Goal: Information Seeking & Learning: Find specific fact

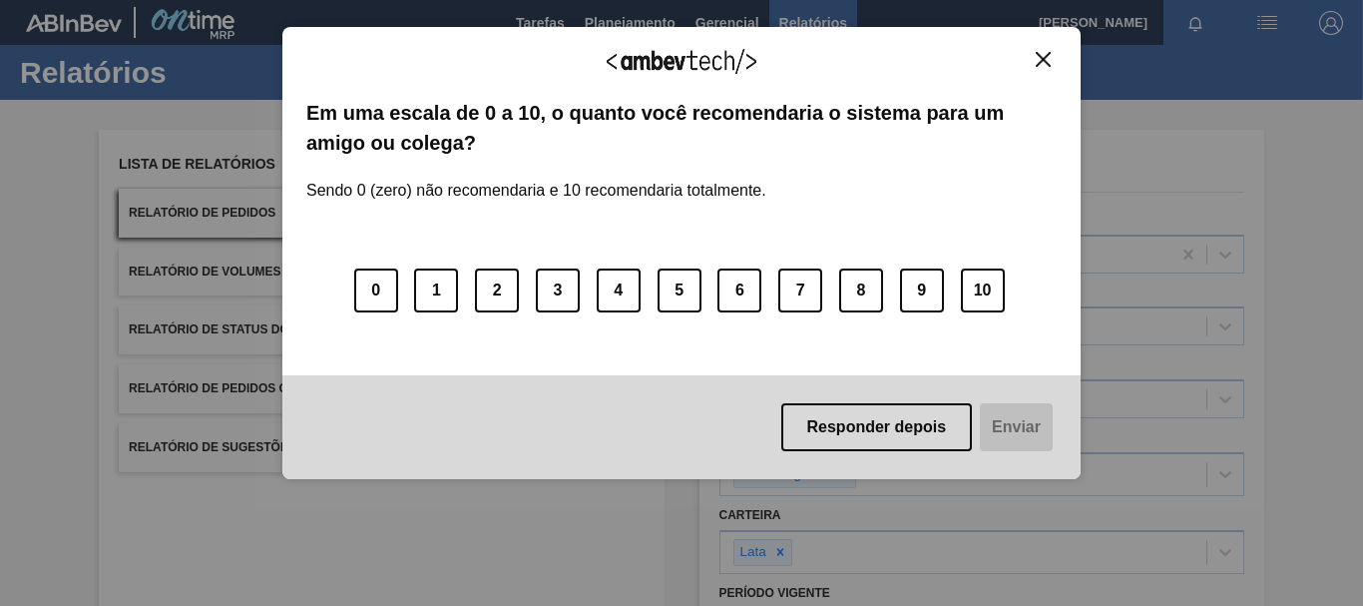
click at [1034, 51] on button "Close" at bounding box center [1043, 59] width 27 height 17
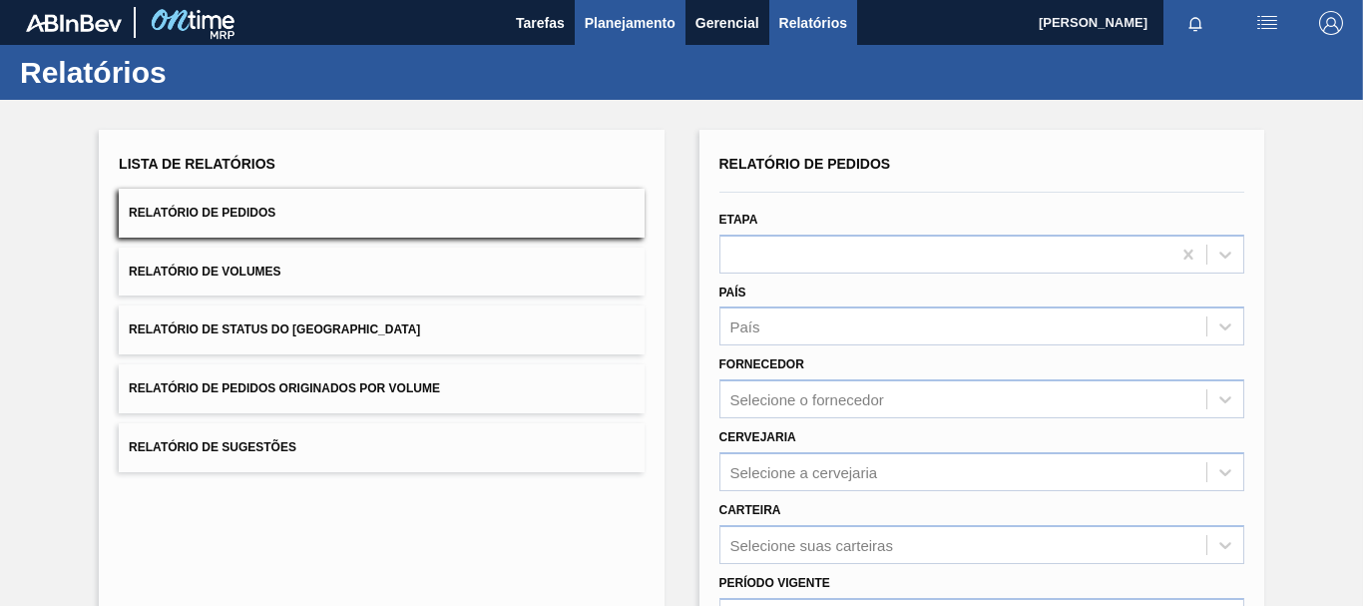
click at [624, 26] on span "Planejamento" at bounding box center [630, 23] width 91 height 24
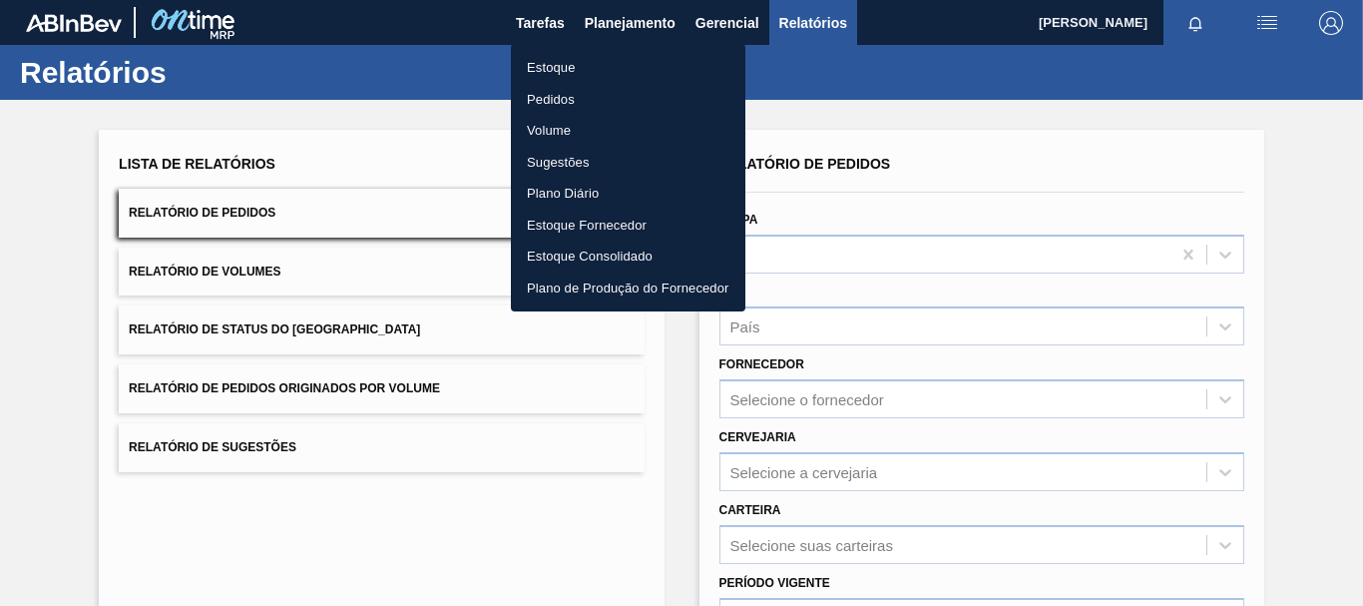
click at [540, 0] on body "Tarefas Planejamento Gerencial Relatórios ARIANE RODOKAS BARBOSA Marcar todas c…" at bounding box center [681, 0] width 1363 height 0
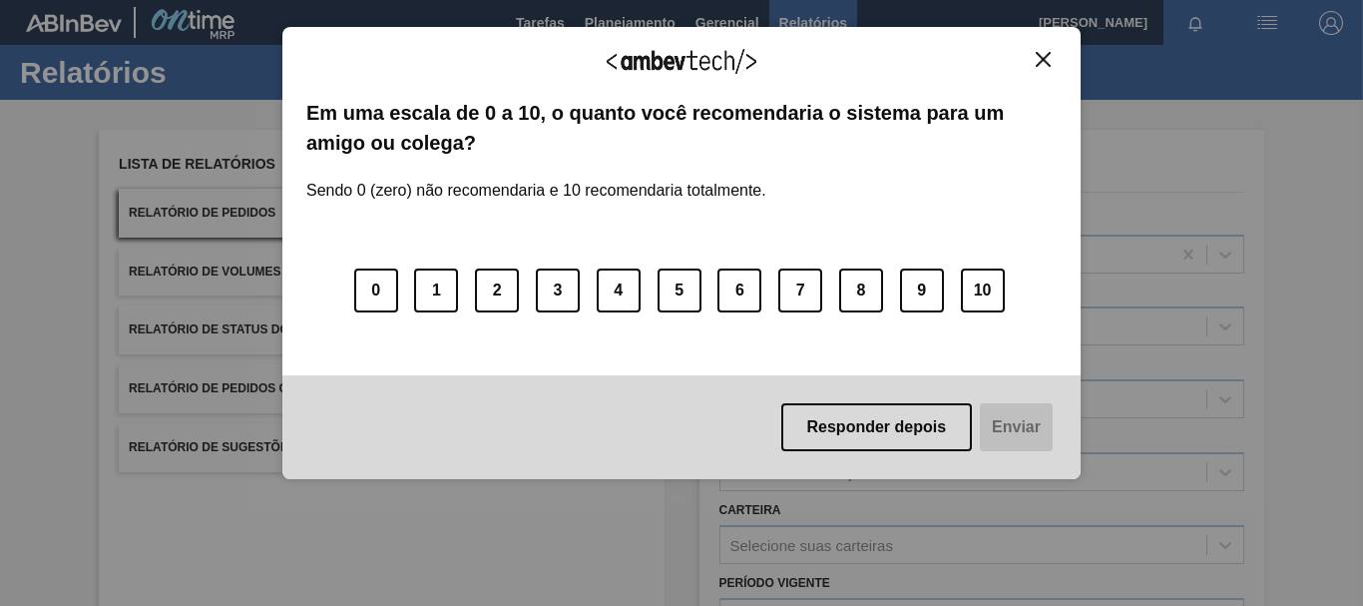
click at [1035, 59] on button "Close" at bounding box center [1043, 59] width 27 height 17
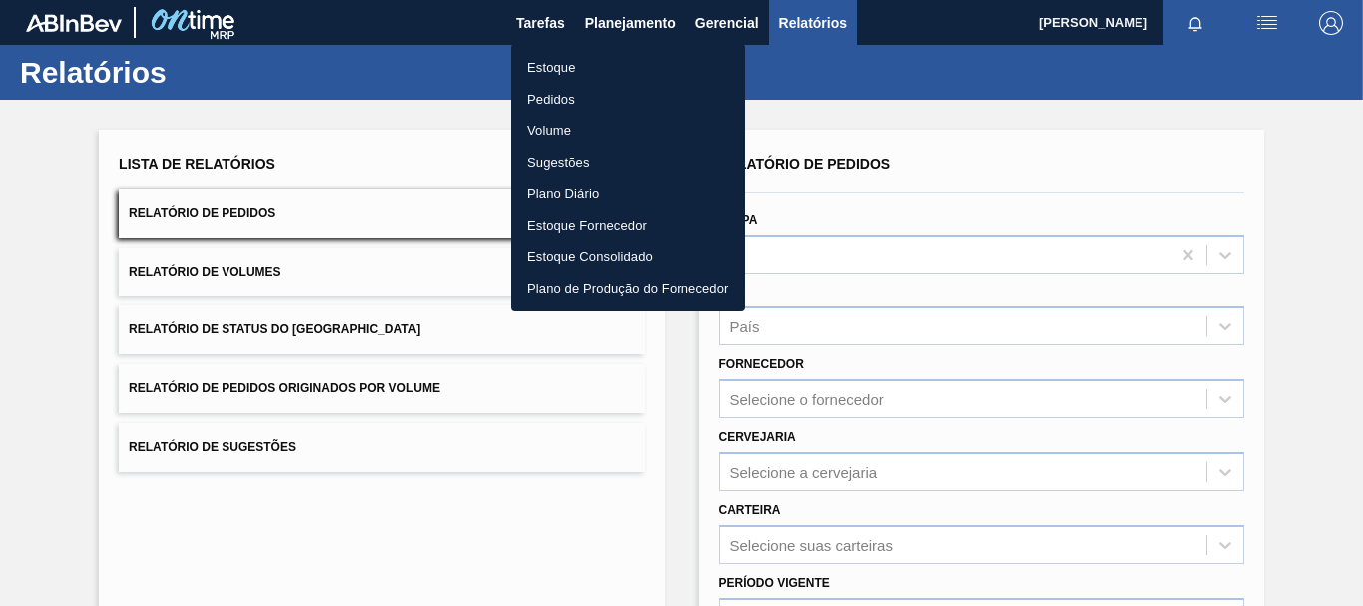
click at [591, 73] on li "Estoque" at bounding box center [628, 68] width 234 height 32
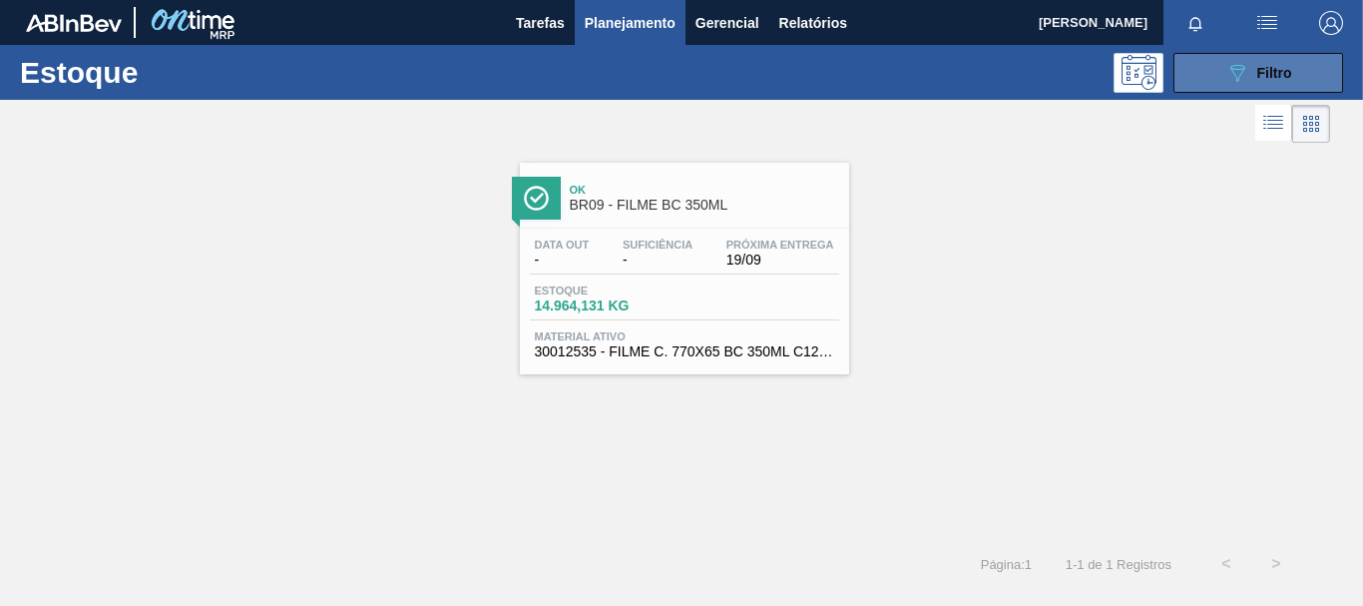
click at [1255, 66] on div "089F7B8B-B2A5-4AFE-B5C0-19BA573D28AC Filtro" at bounding box center [1258, 73] width 67 height 24
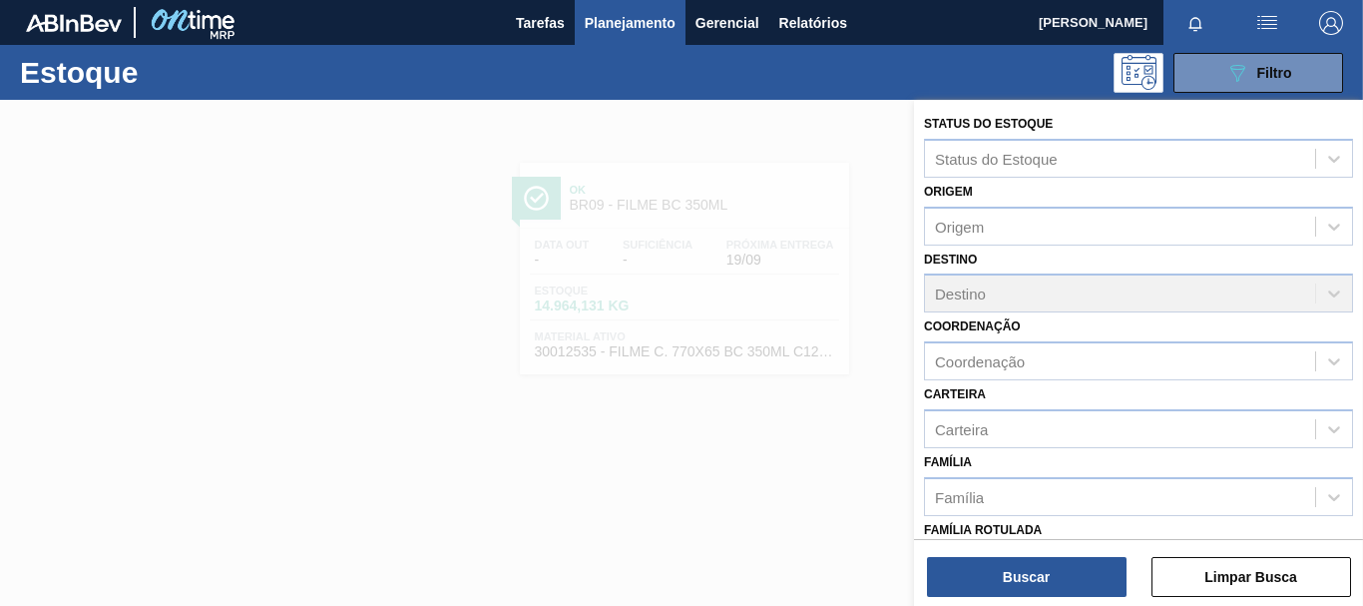
scroll to position [299, 0]
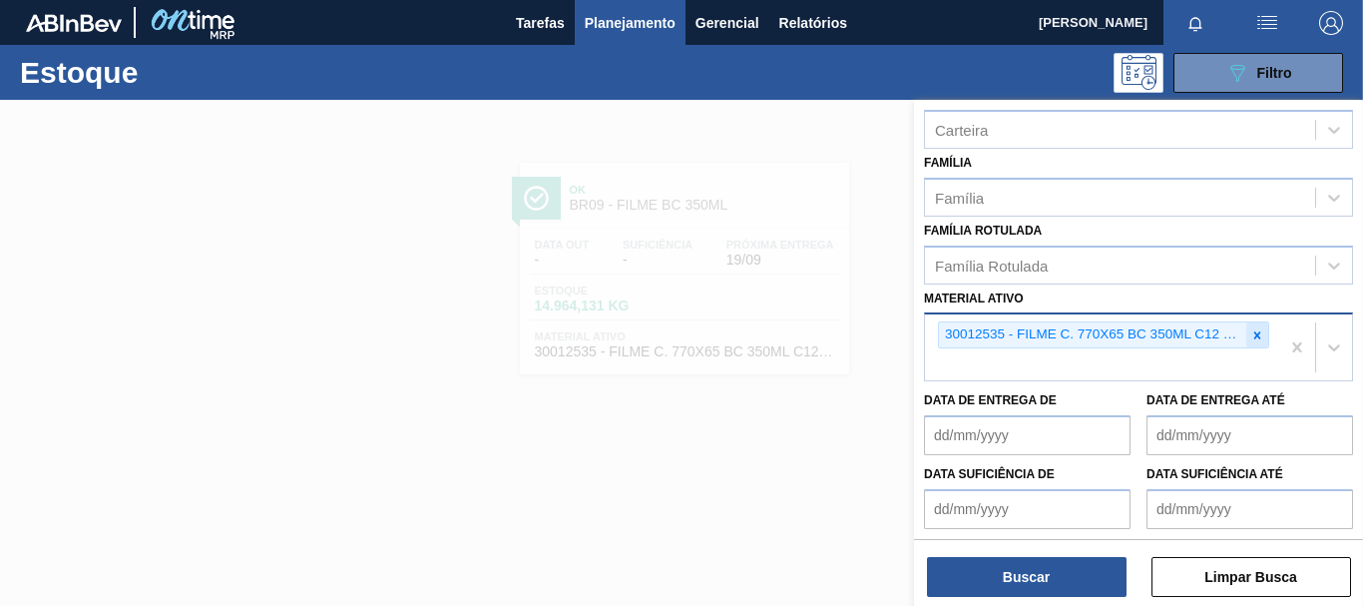
click at [1250, 335] on icon at bounding box center [1257, 335] width 14 height 14
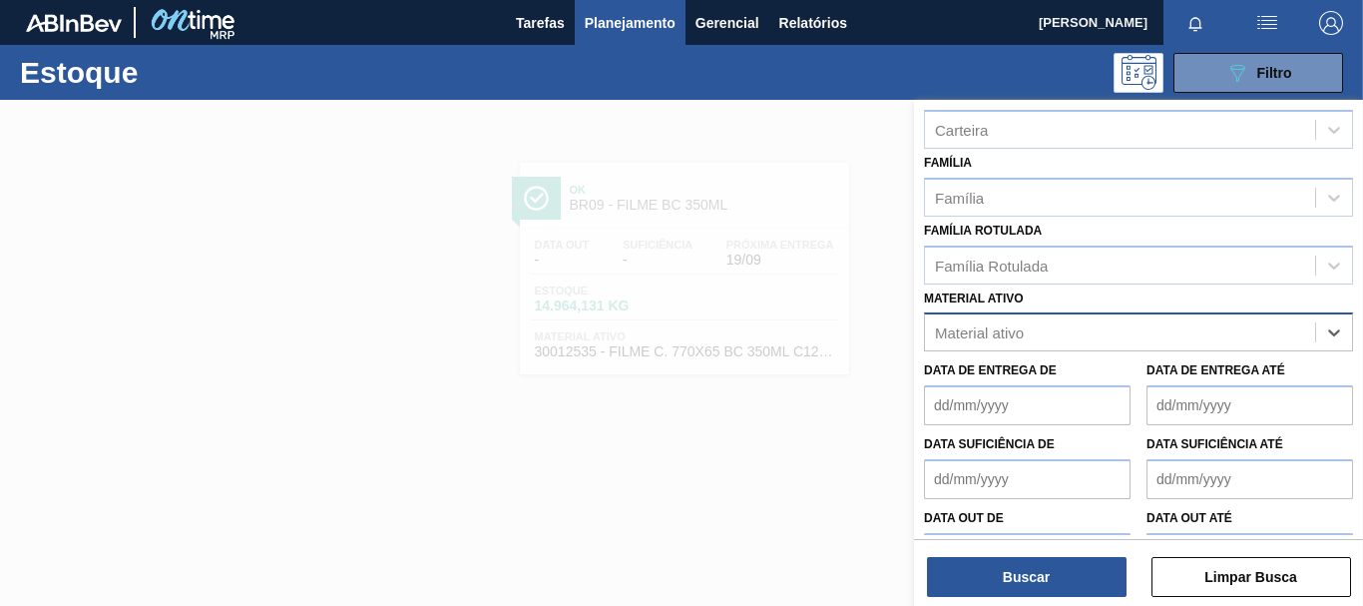
paste ativo "30012508"
type ativo "30012508"
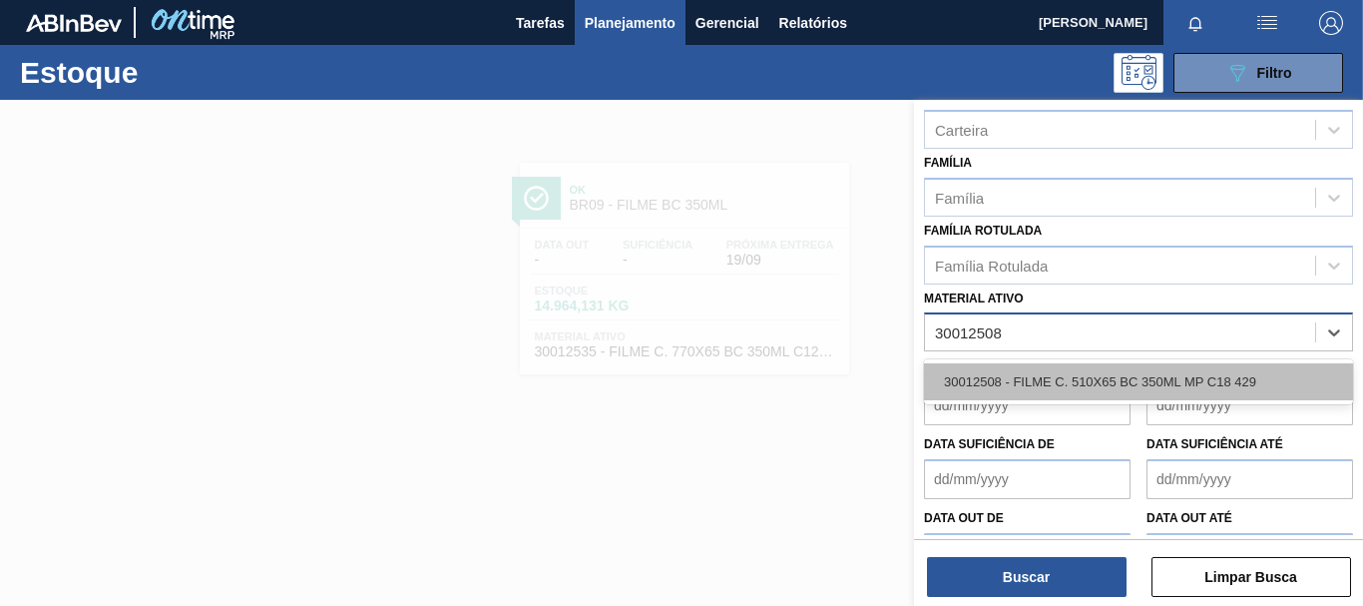
click at [1108, 377] on div "30012508 - FILME C. 510X65 BC 350ML MP C18 429" at bounding box center [1138, 381] width 429 height 37
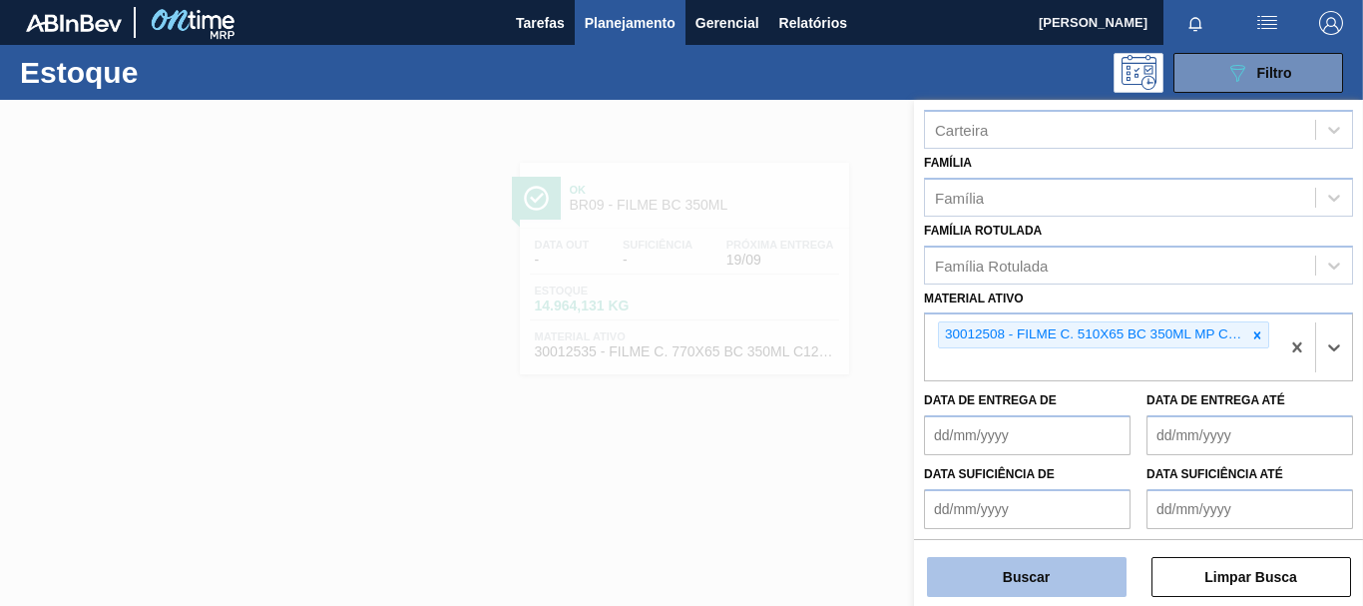
click at [1046, 587] on button "Buscar" at bounding box center [1027, 577] width 200 height 40
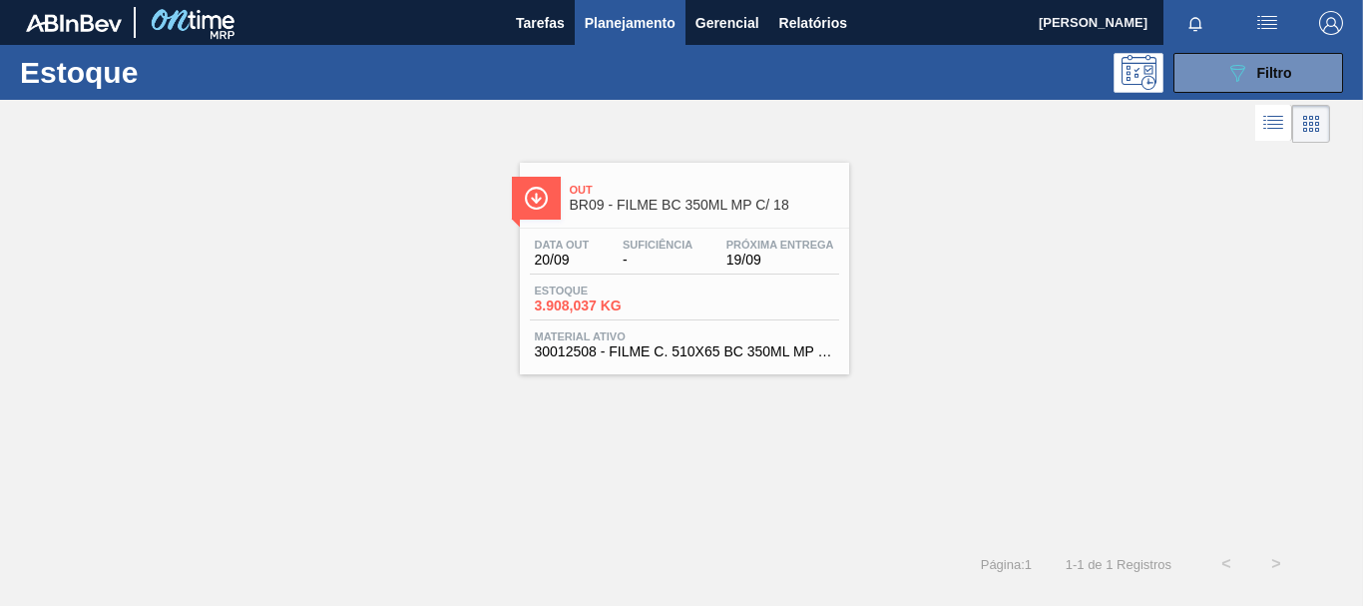
click at [781, 298] on div "Estoque 3.908,037 KG" at bounding box center [684, 302] width 309 height 36
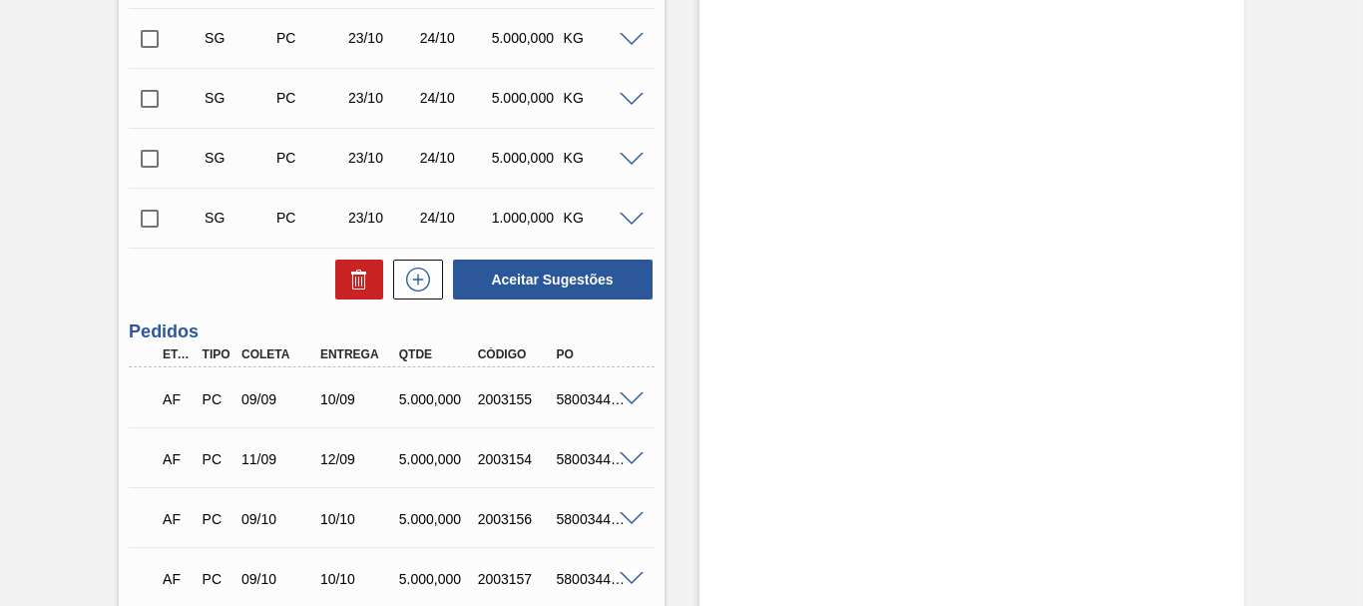
scroll to position [698, 0]
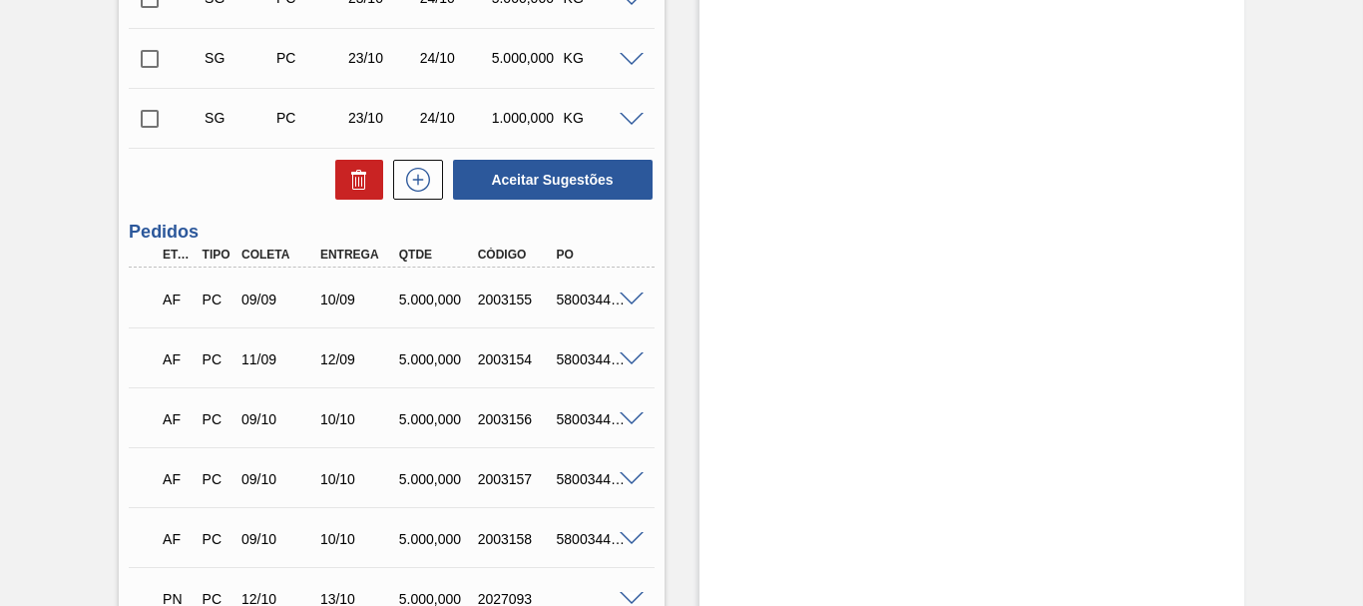
click at [620, 360] on span at bounding box center [632, 359] width 24 height 15
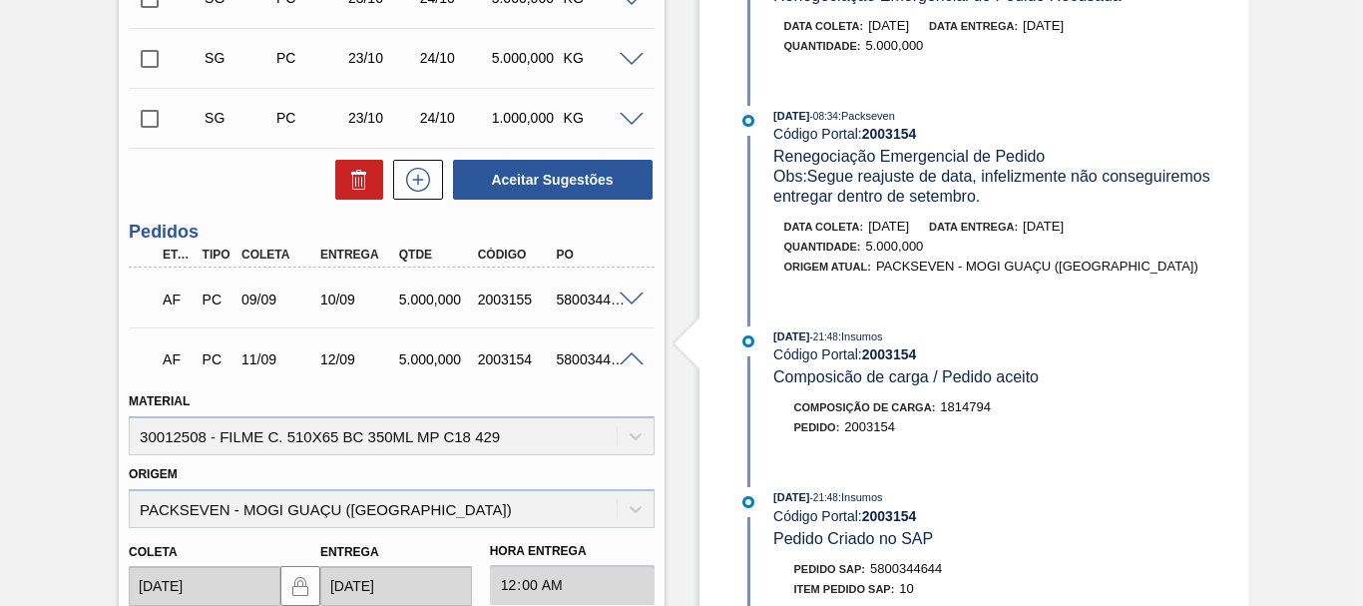
click at [545, 299] on div "5800344645" at bounding box center [583, 299] width 79 height 16
click at [639, 296] on span at bounding box center [632, 299] width 24 height 15
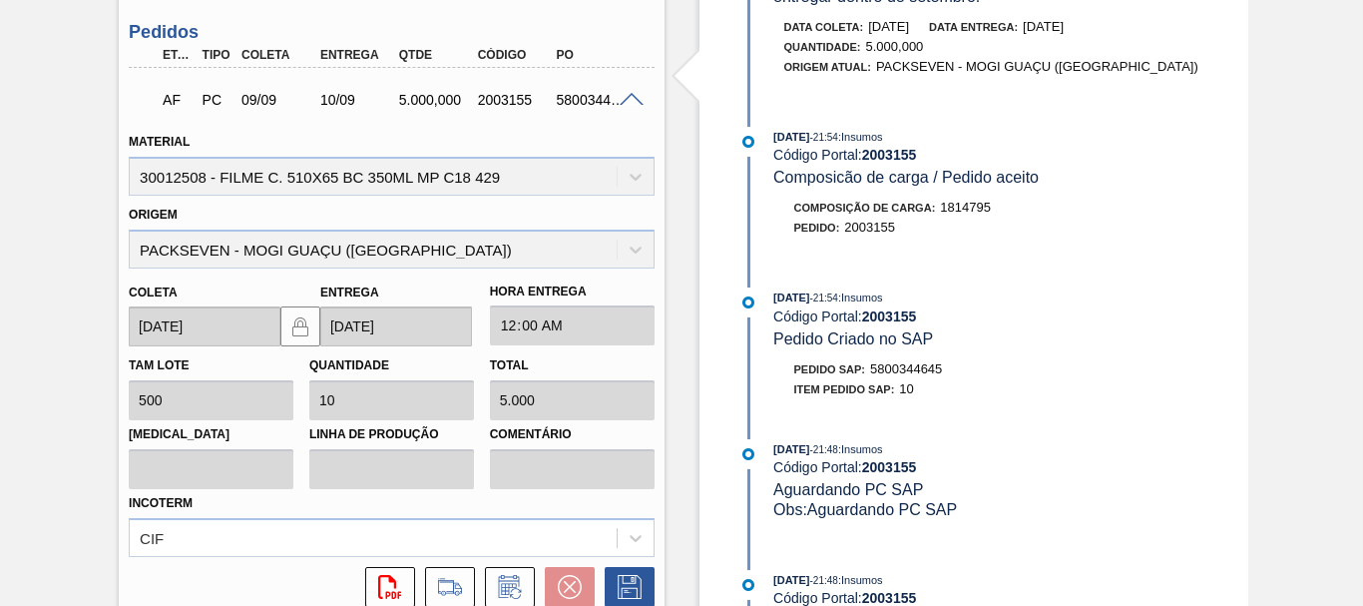
scroll to position [599, 0]
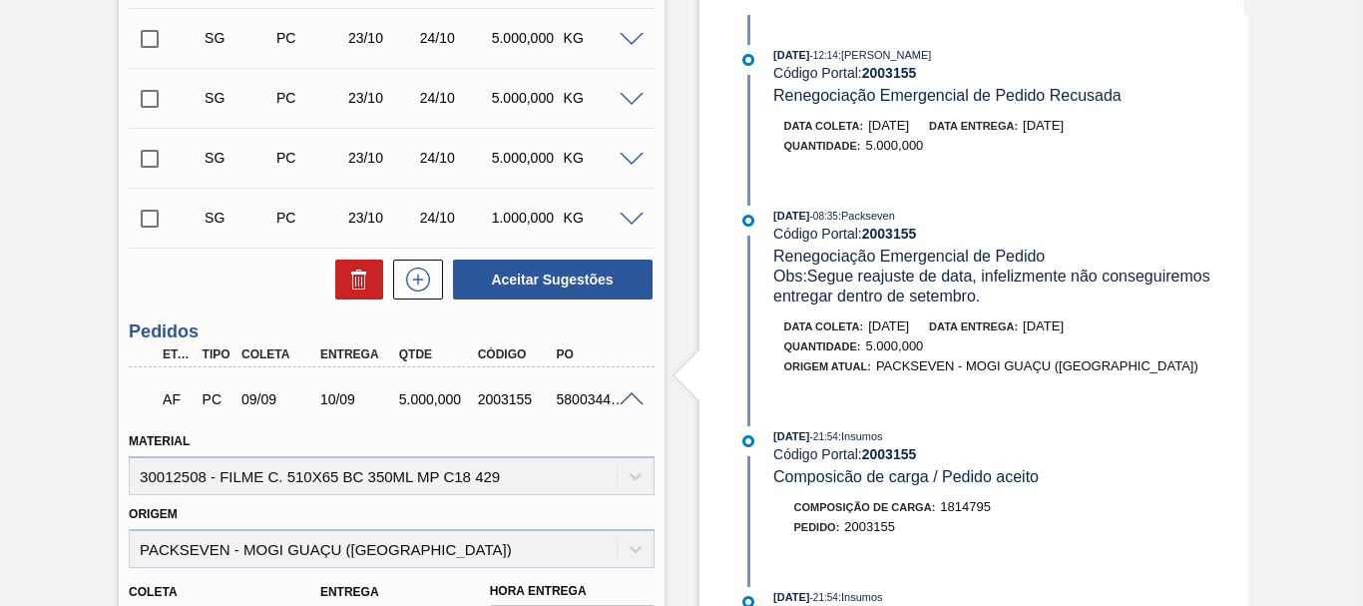
click at [630, 396] on span at bounding box center [632, 399] width 24 height 15
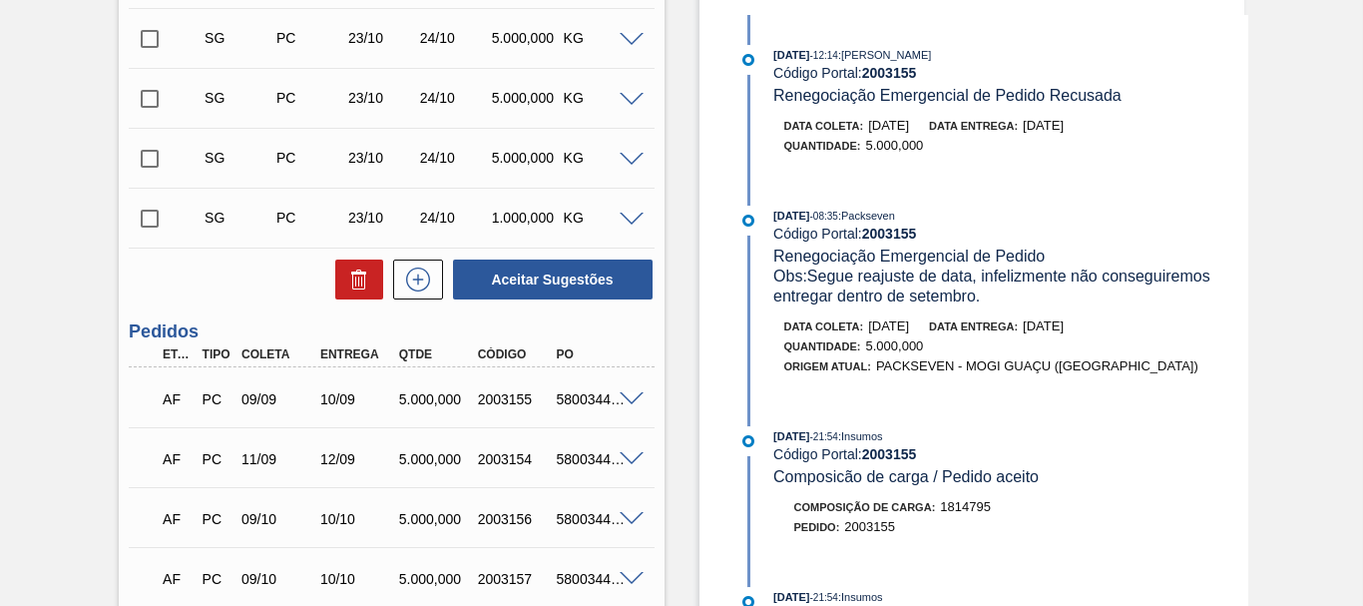
click at [623, 446] on div "AF PC 11/09 12/09 5.000,000 2003154 5800344644" at bounding box center [391, 457] width 525 height 50
click at [622, 462] on span at bounding box center [632, 459] width 24 height 15
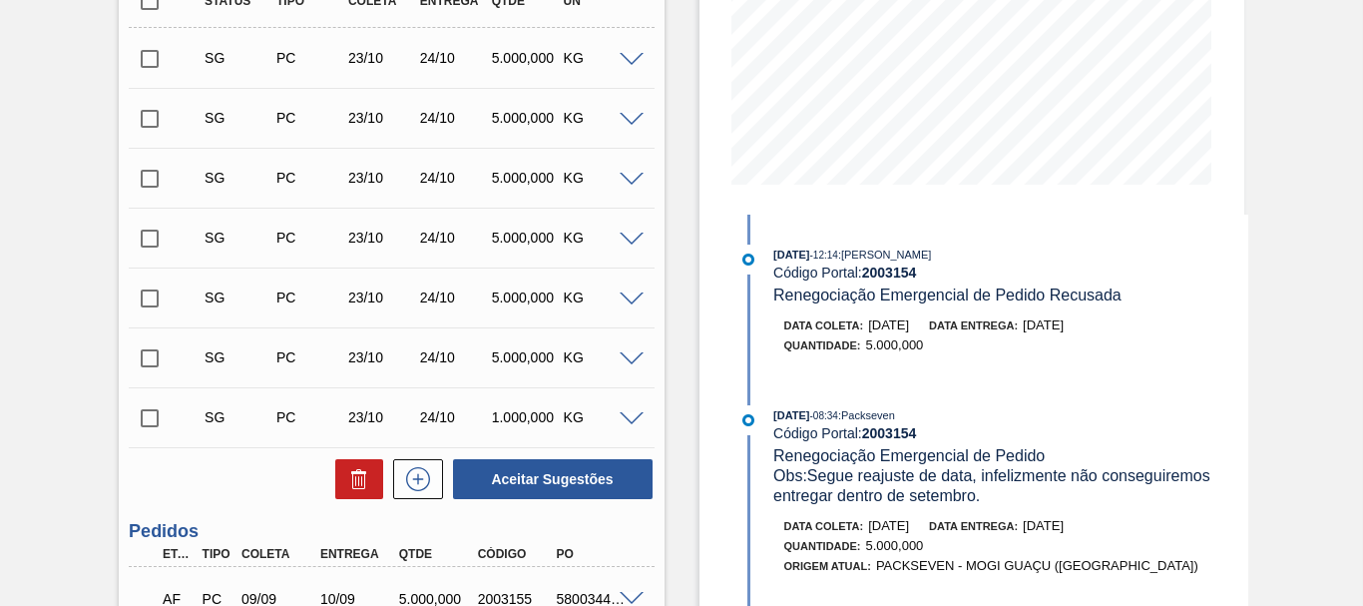
scroll to position [0, 0]
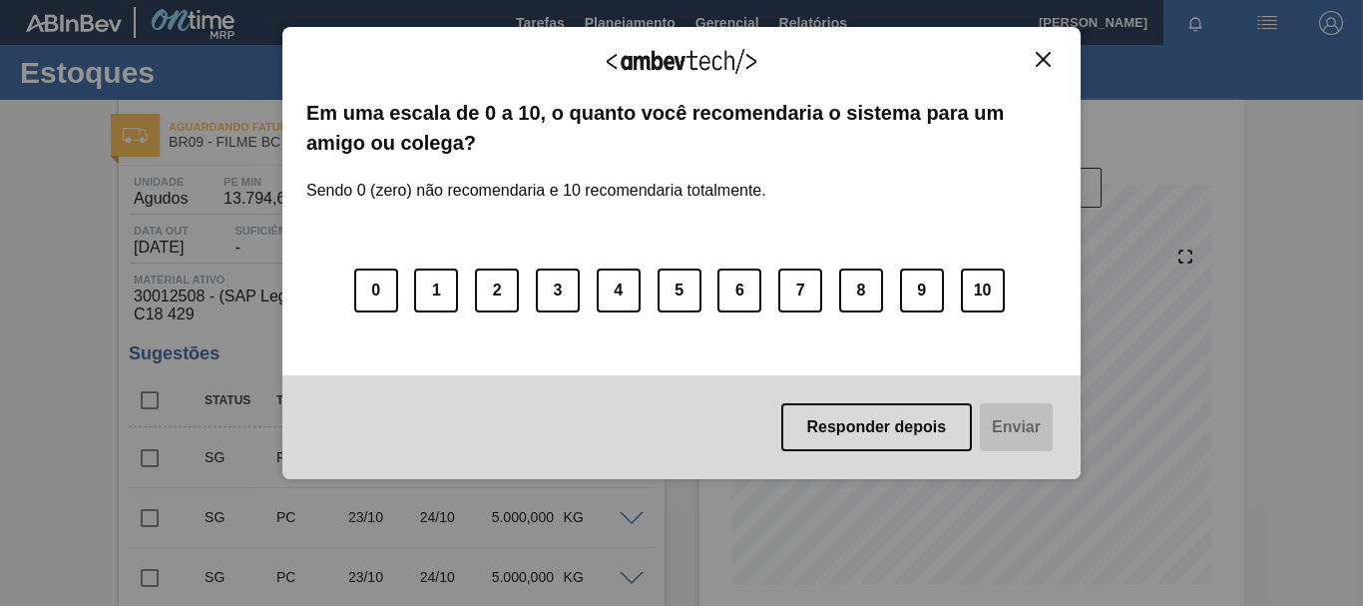
click at [1041, 56] on img "Close" at bounding box center [1043, 59] width 15 height 15
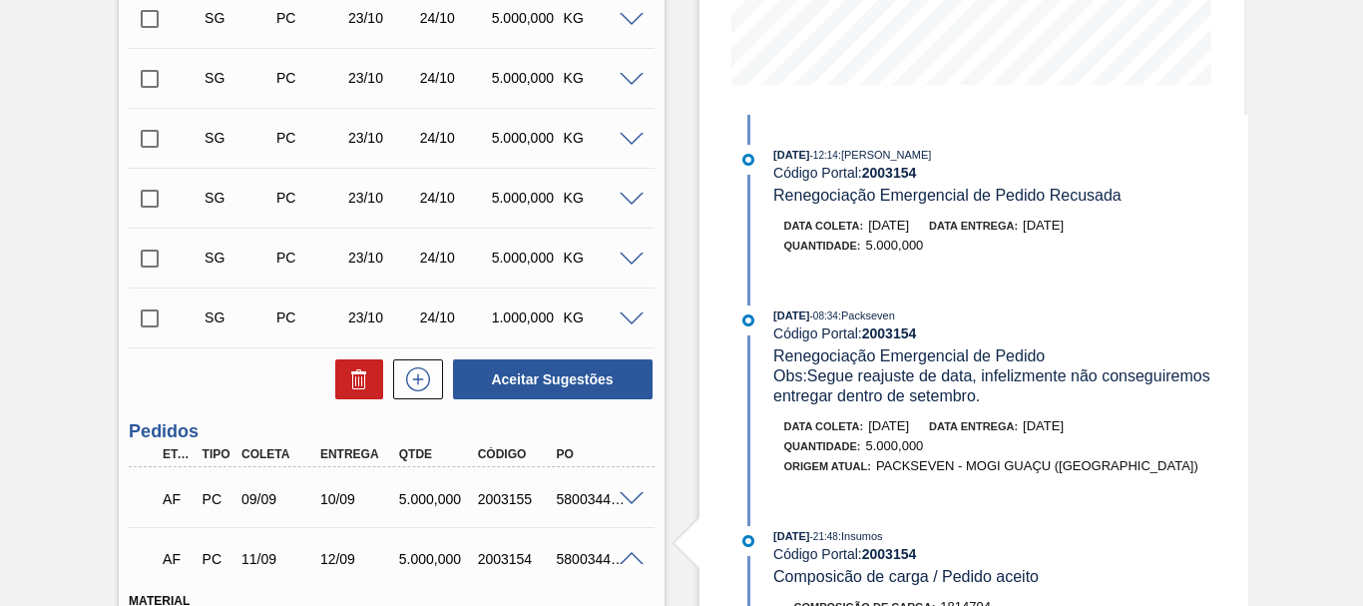
scroll to position [599, 0]
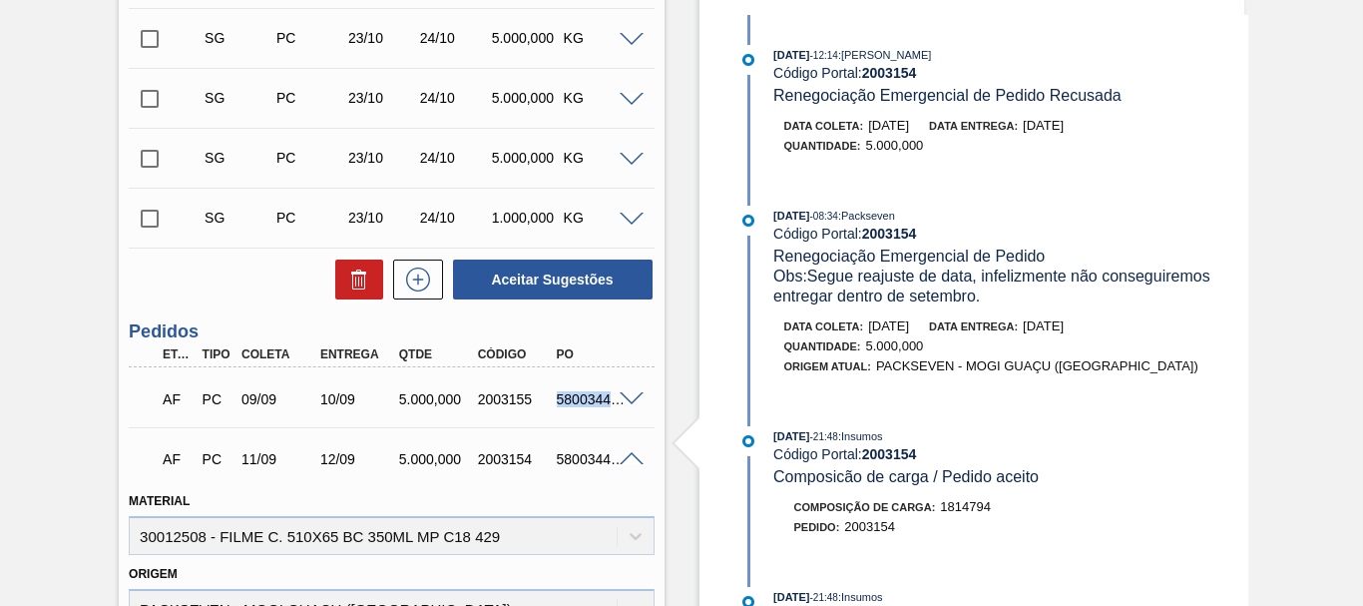
drag, startPoint x: 552, startPoint y: 400, endPoint x: 627, endPoint y: 411, distance: 75.6
click at [627, 411] on div "AF PC 09/09 10/09 5.000,000 2003155 5800344645" at bounding box center [391, 397] width 525 height 50
copy div "580034464"
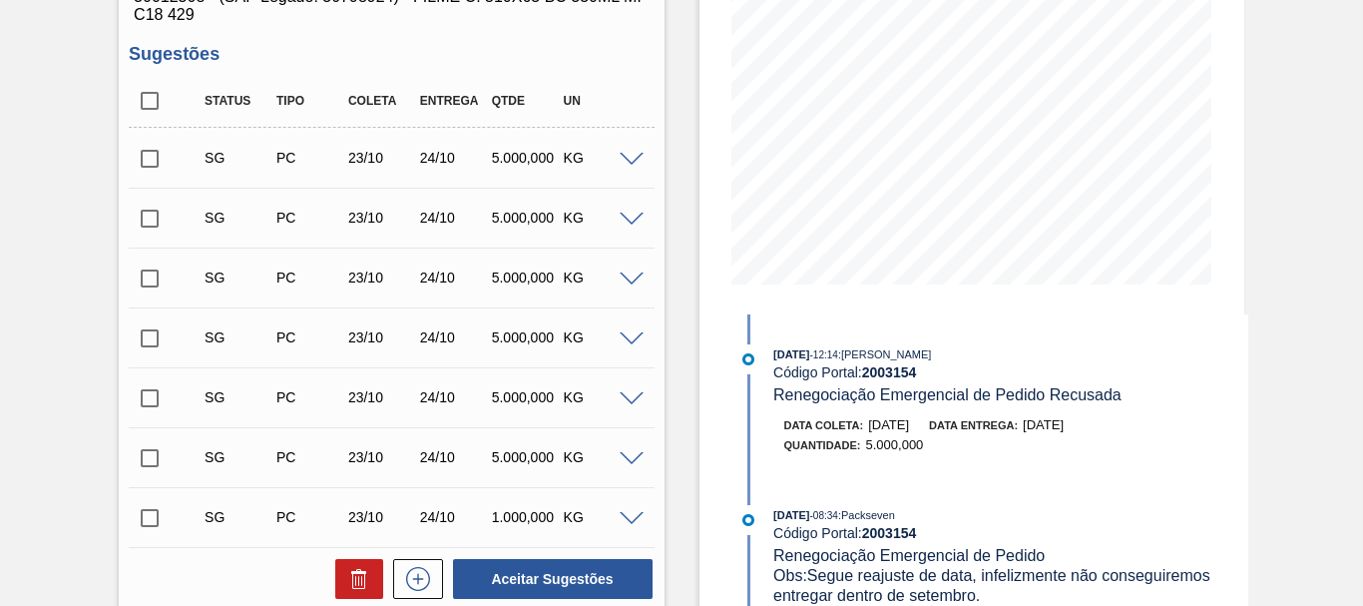
scroll to position [200, 0]
